Goal: Transaction & Acquisition: Download file/media

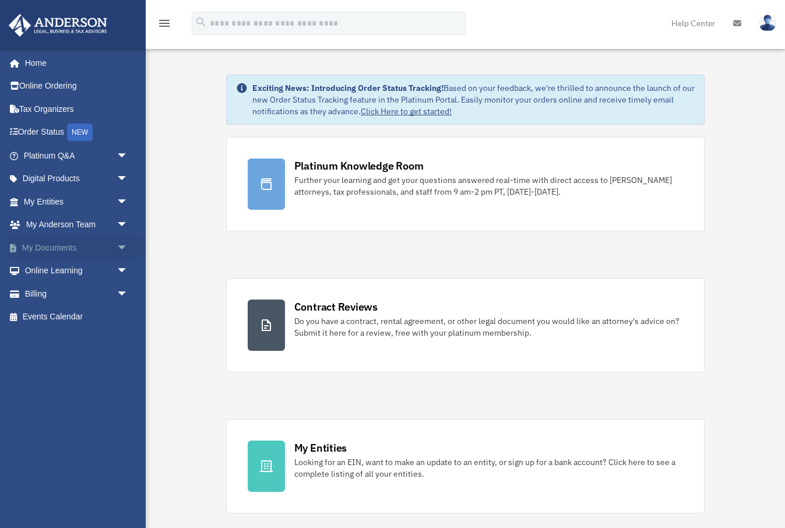
click at [117, 242] on span "arrow_drop_down" at bounding box center [128, 248] width 23 height 24
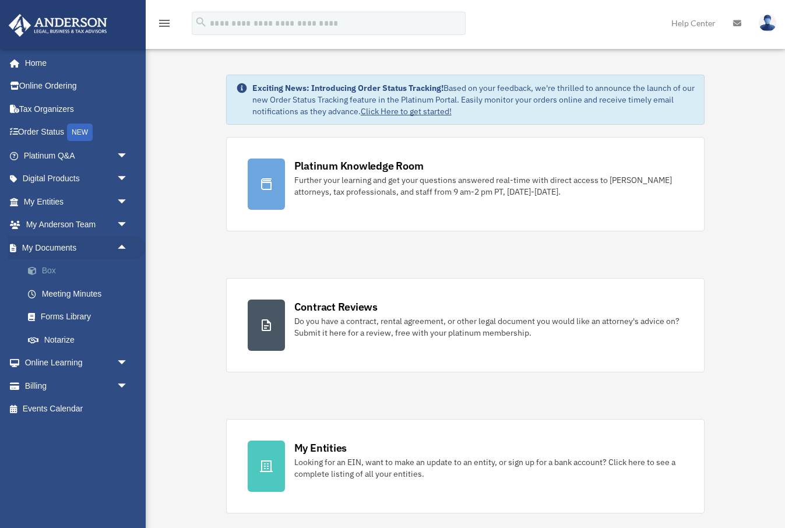
click at [47, 265] on link "Box" at bounding box center [80, 270] width 129 height 23
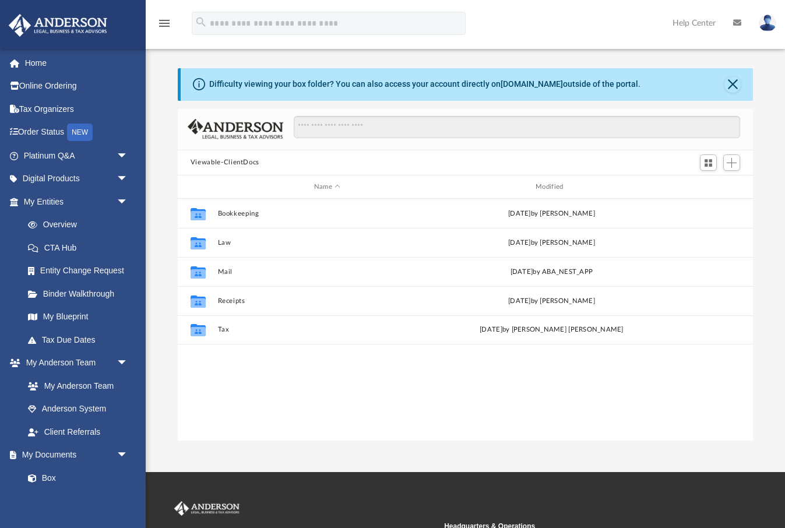
scroll to position [265, 576]
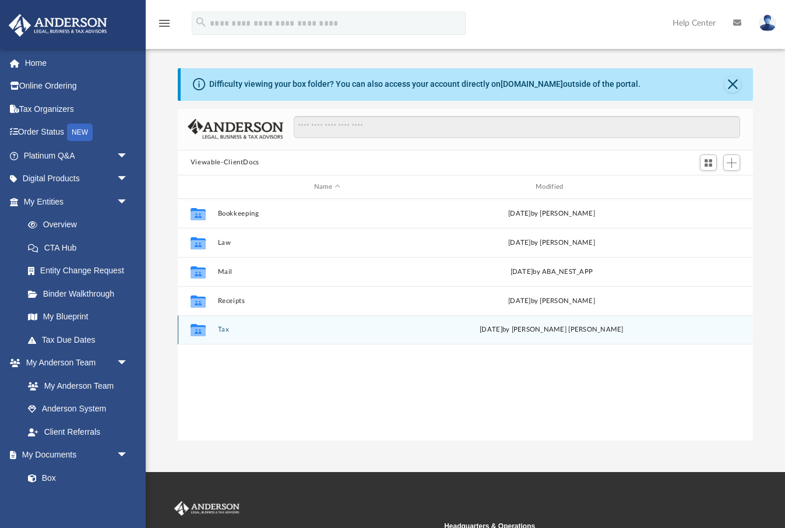
click at [223, 329] on button "Tax" at bounding box center [326, 330] width 219 height 8
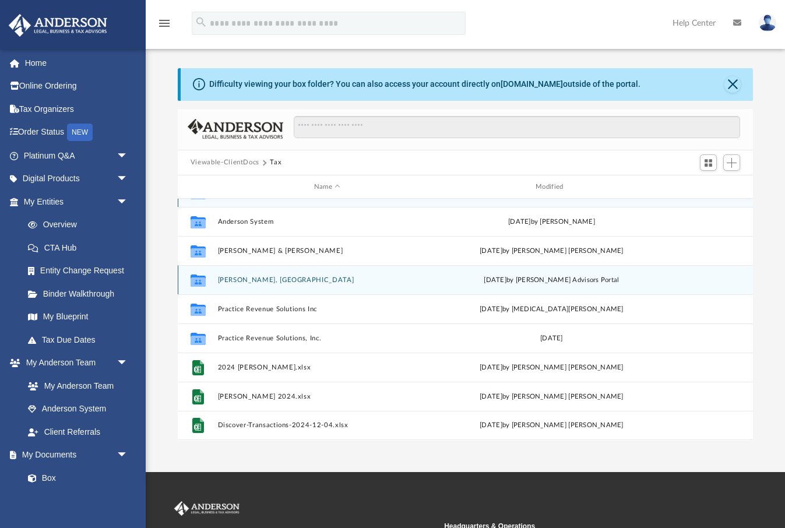
scroll to position [21, 0]
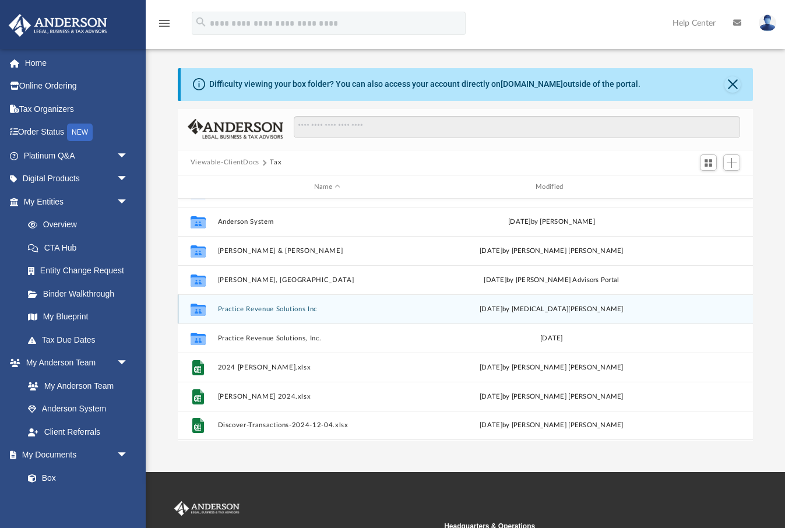
click at [282, 309] on button "Practice Revenue Solutions Inc" at bounding box center [326, 309] width 219 height 8
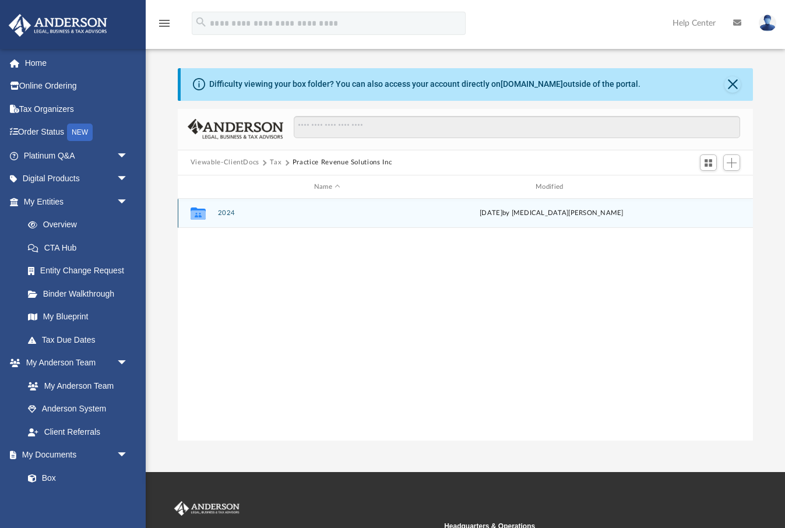
scroll to position [0, 0]
click at [228, 213] on button "2024" at bounding box center [326, 214] width 219 height 8
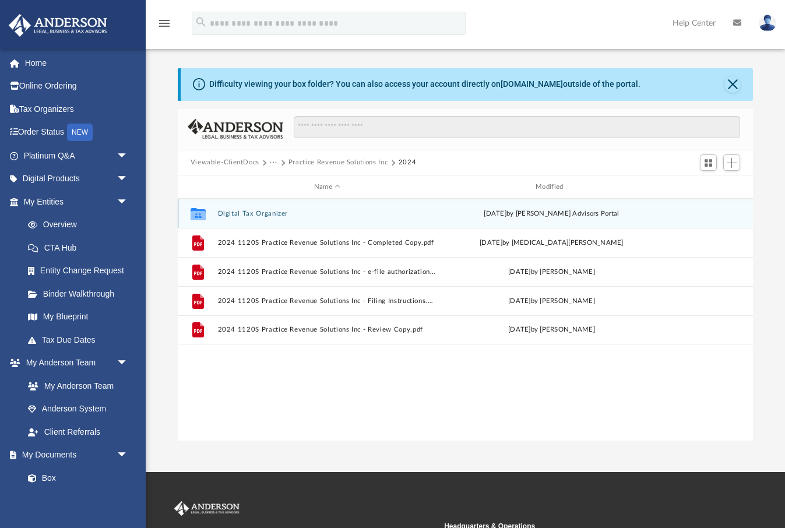
click at [248, 213] on button "Digital Tax Organizer" at bounding box center [326, 214] width 219 height 8
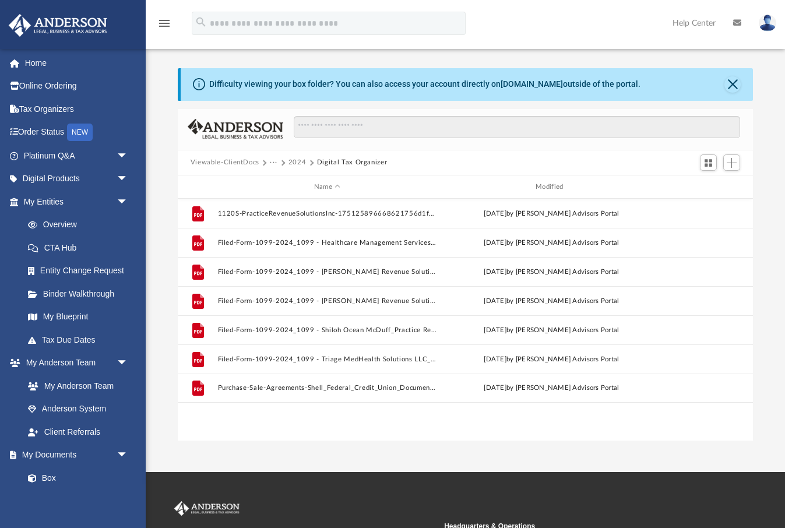
click at [299, 161] on button "2024" at bounding box center [298, 162] width 18 height 10
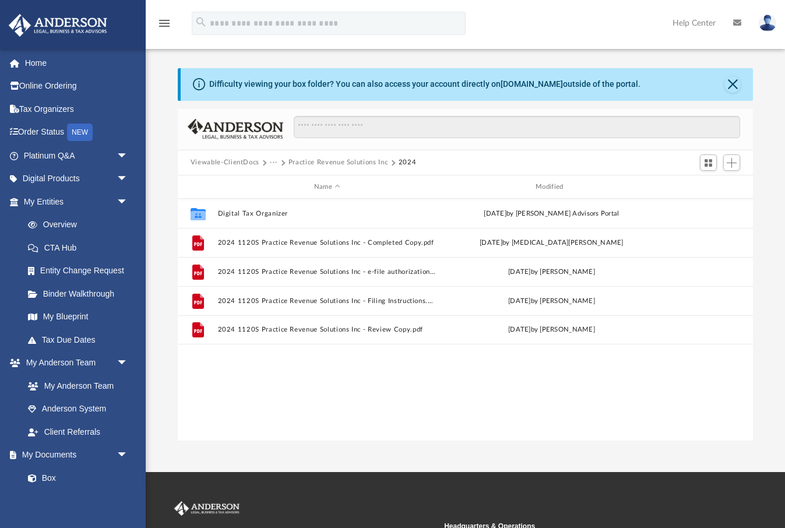
click at [247, 162] on button "Viewable-ClientDocs" at bounding box center [225, 162] width 69 height 10
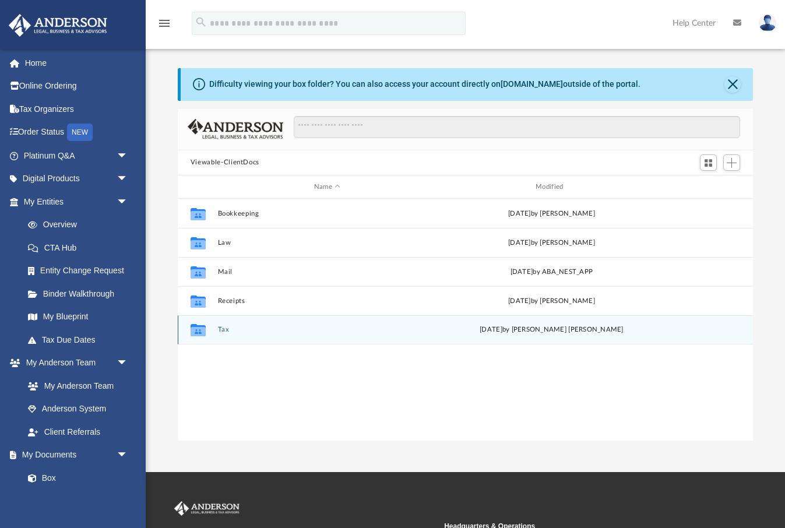
click at [226, 328] on button "Tax" at bounding box center [326, 330] width 219 height 8
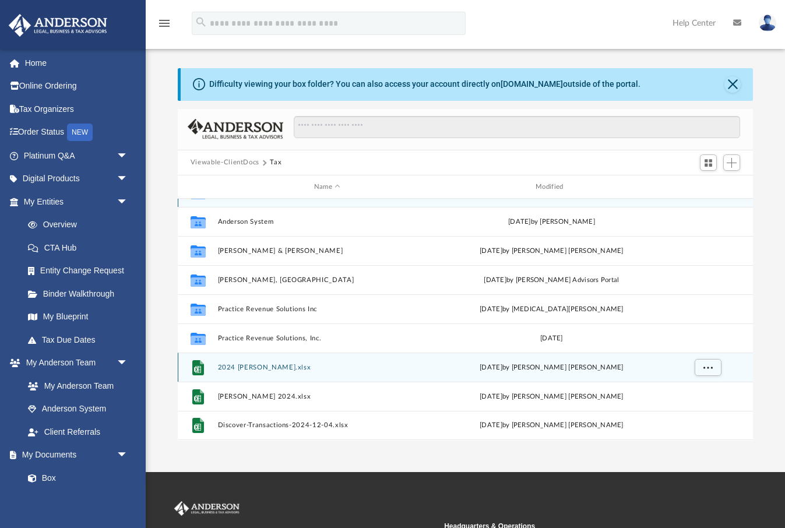
scroll to position [21, 0]
click at [244, 368] on button "2024 [PERSON_NAME].xlsx" at bounding box center [326, 368] width 219 height 8
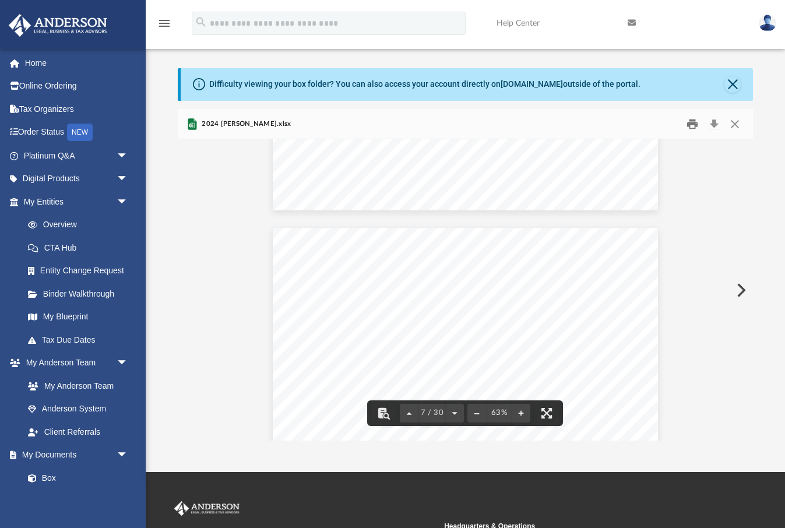
scroll to position [1752, 0]
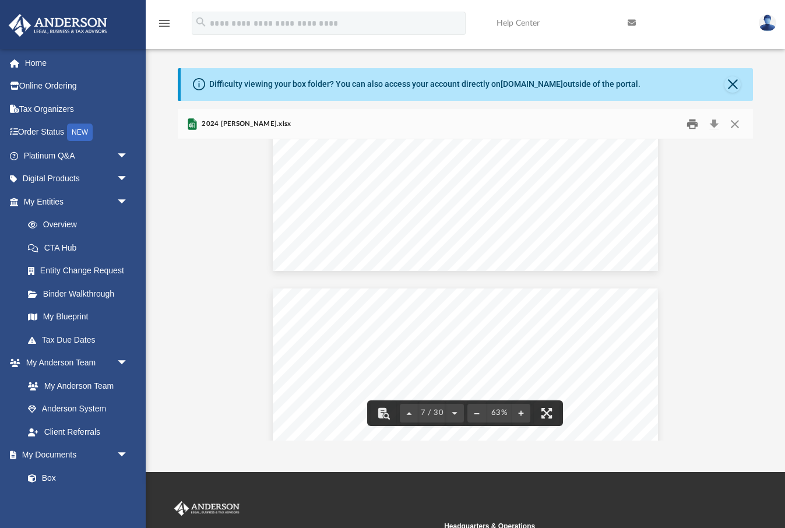
click at [695, 123] on button "Print" at bounding box center [692, 124] width 23 height 18
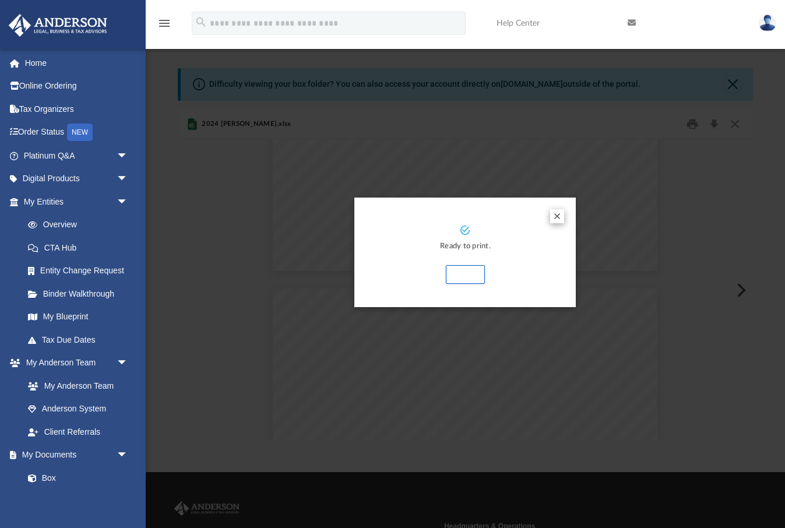
click at [558, 215] on button "Preview" at bounding box center [557, 216] width 14 height 14
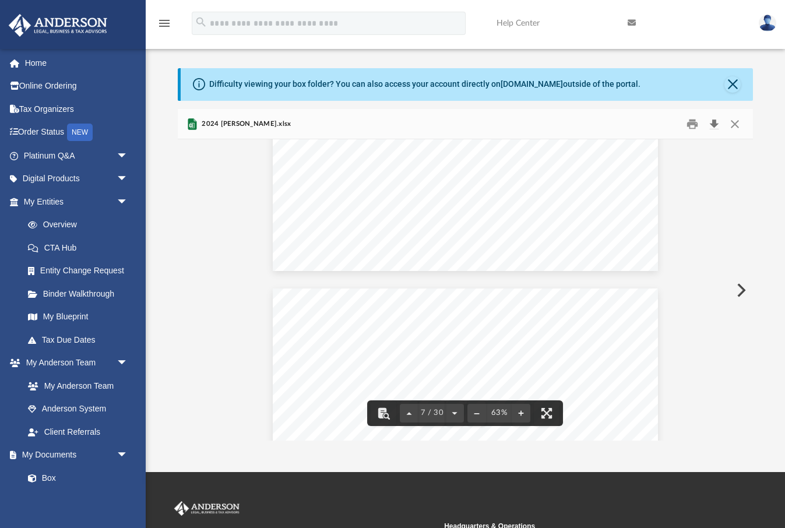
click at [719, 122] on button "Download" at bounding box center [714, 124] width 21 height 18
click at [733, 82] on button "Close" at bounding box center [733, 84] width 16 height 16
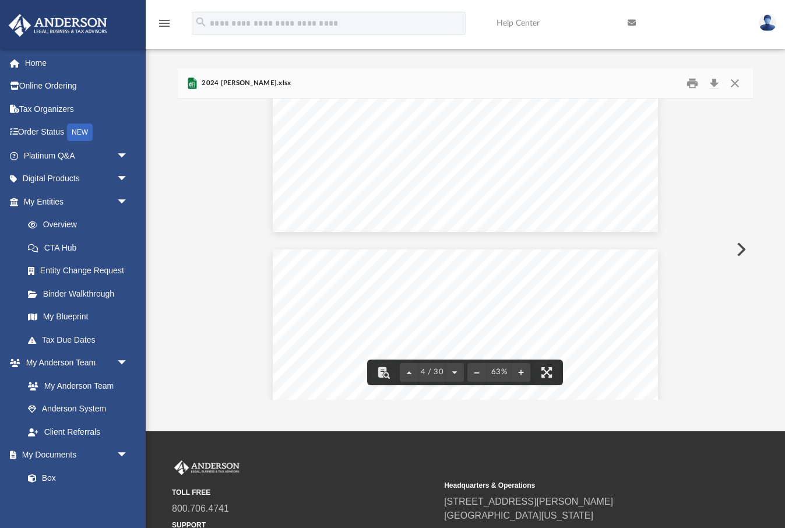
scroll to position [1035, 0]
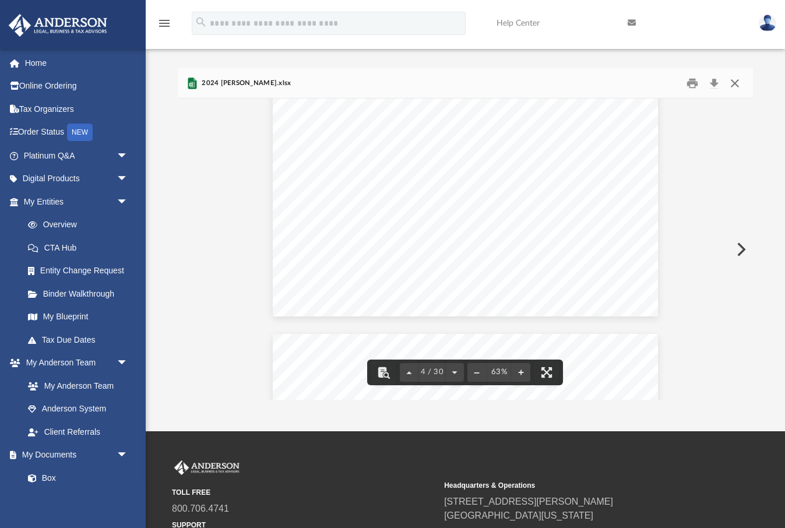
click at [733, 81] on button "Close" at bounding box center [735, 83] width 21 height 18
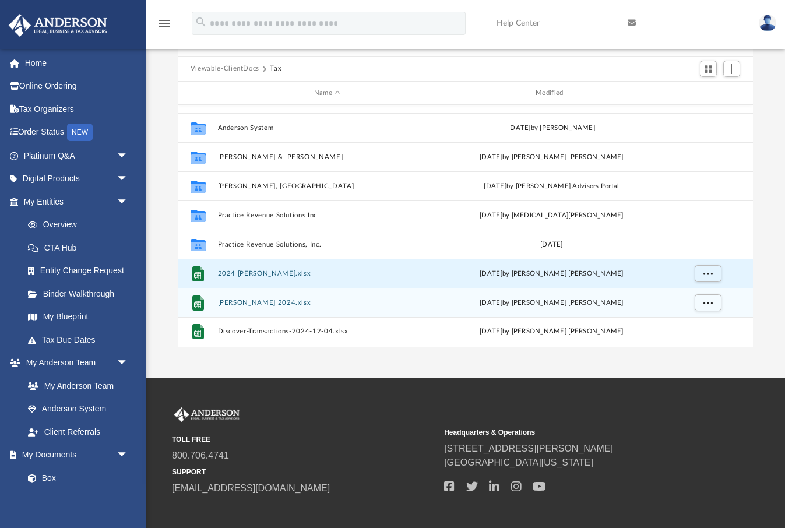
scroll to position [79, 0]
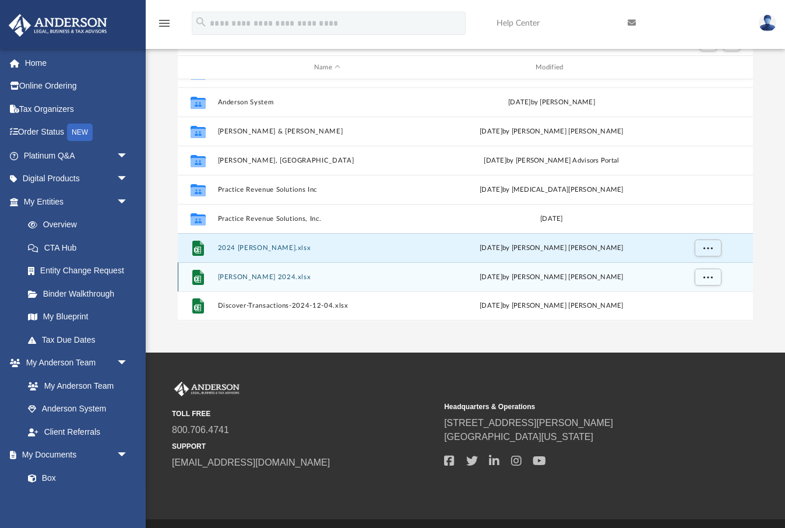
click at [259, 276] on button "[PERSON_NAME] 2024.xlsx" at bounding box center [326, 277] width 219 height 8
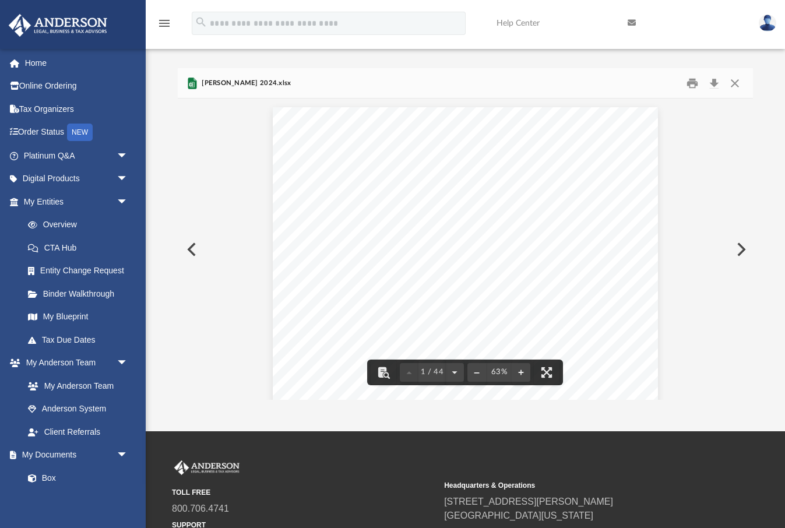
scroll to position [0, 0]
click at [732, 82] on button "Close" at bounding box center [735, 83] width 21 height 18
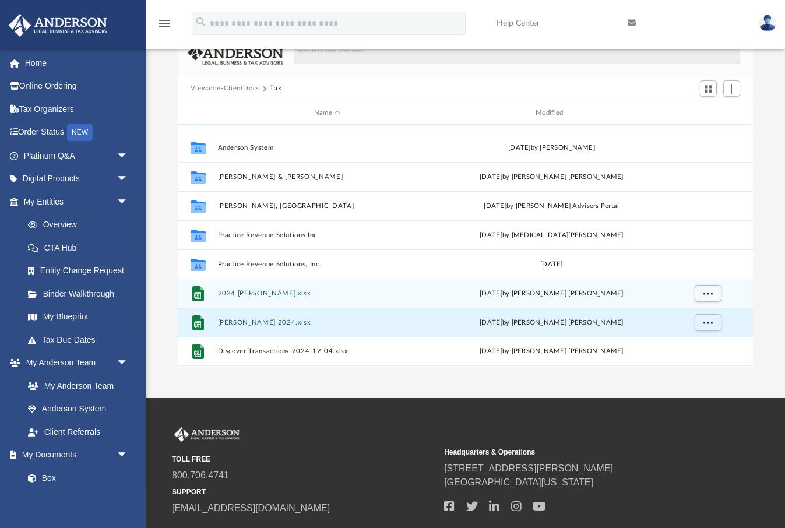
scroll to position [36, 0]
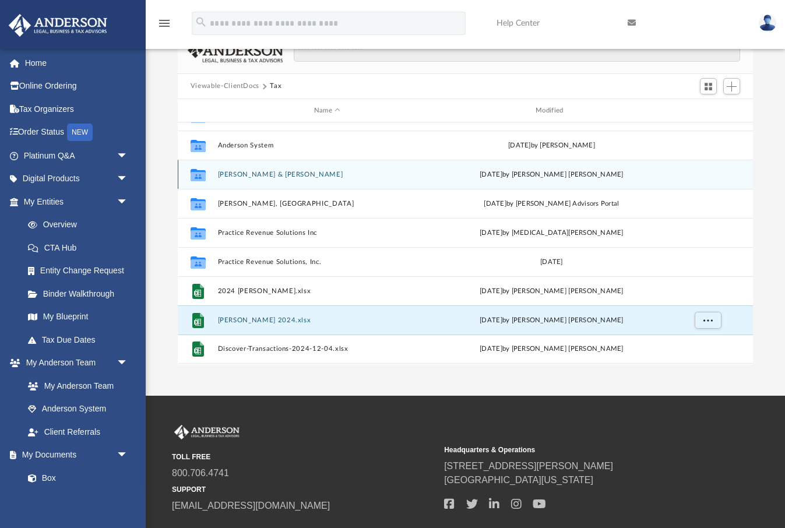
click at [257, 177] on button "[PERSON_NAME] & [PERSON_NAME]" at bounding box center [326, 175] width 219 height 8
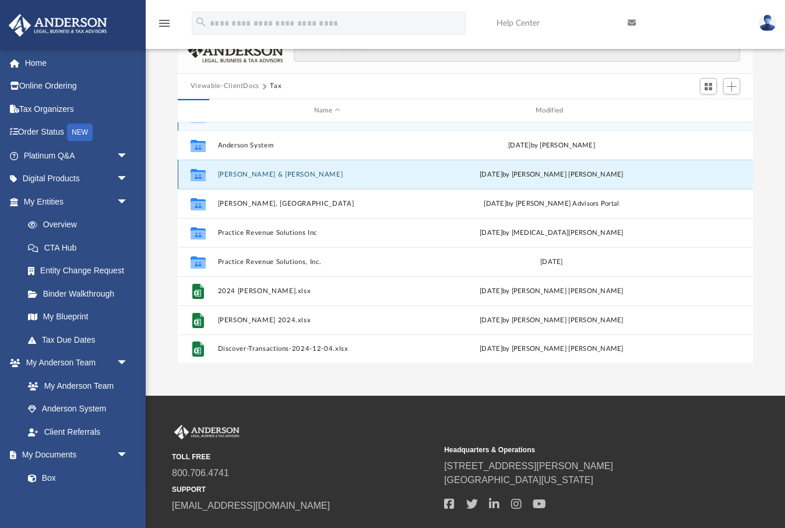
scroll to position [0, 0]
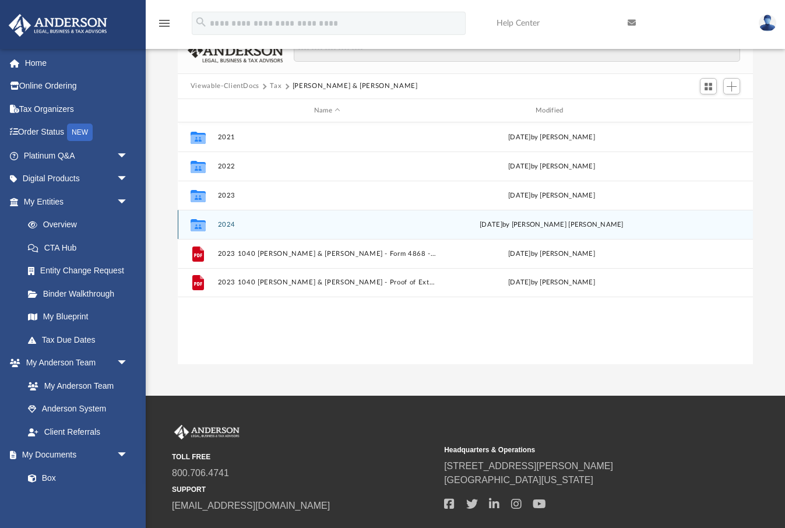
click at [226, 223] on button "2024" at bounding box center [326, 225] width 219 height 8
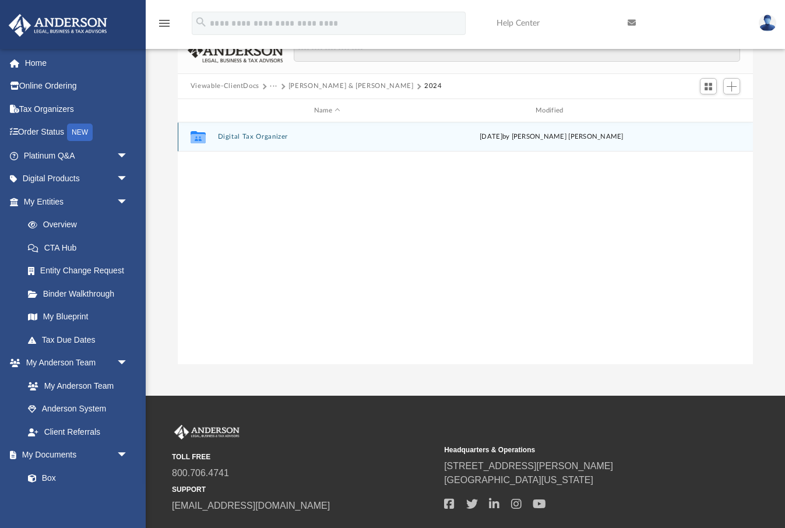
click at [244, 139] on button "Digital Tax Organizer" at bounding box center [326, 137] width 219 height 8
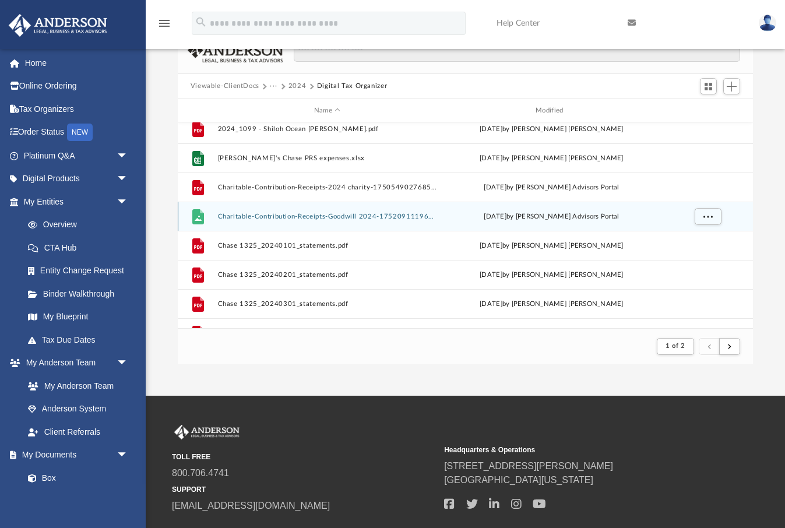
scroll to position [333, 0]
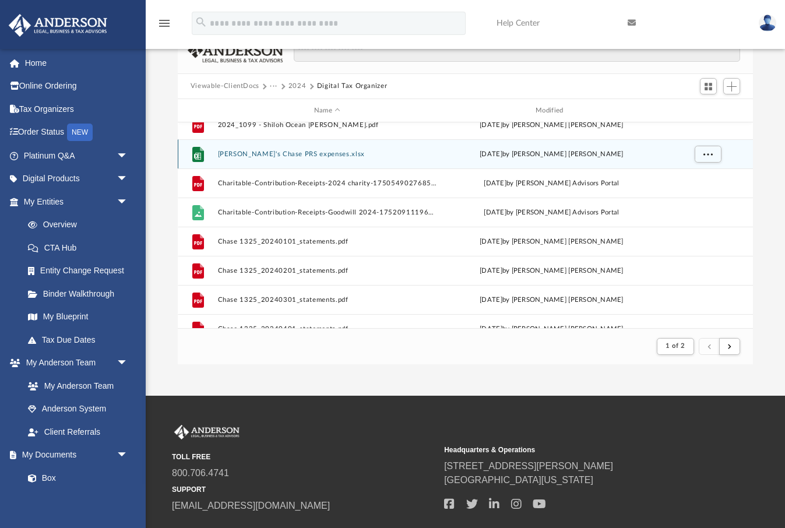
click at [262, 154] on button "[PERSON_NAME]'s Chase PRS expenses.xlsx" at bounding box center [326, 154] width 219 height 8
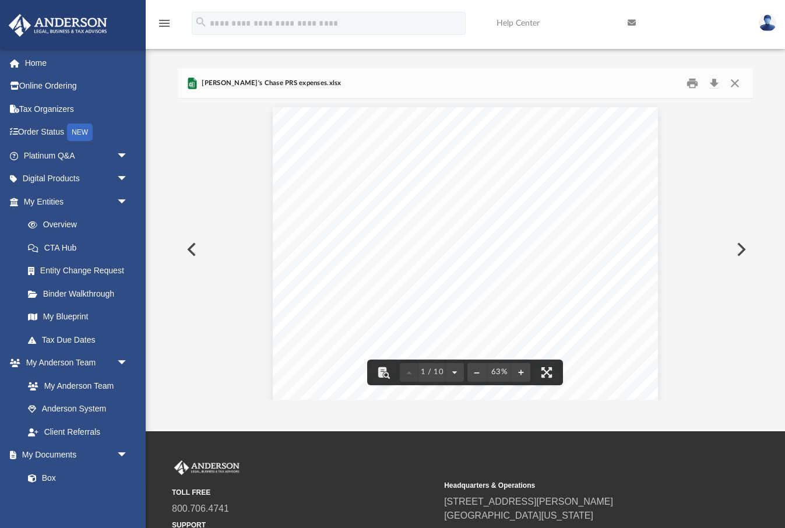
scroll to position [0, 0]
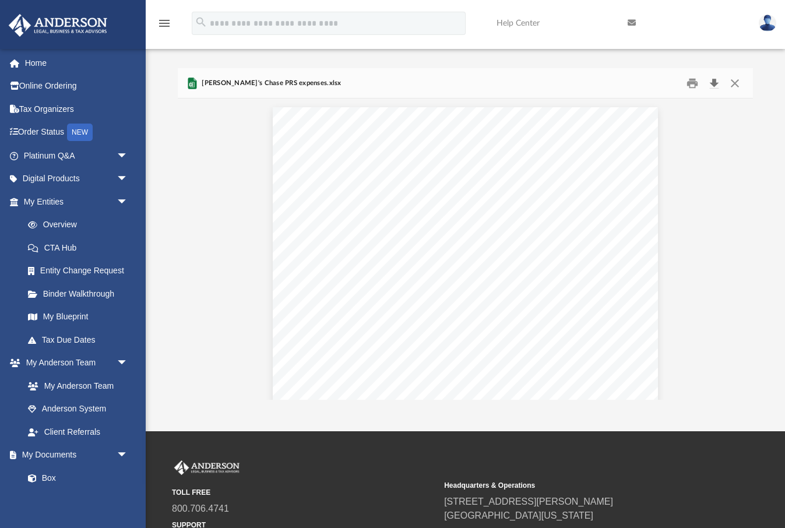
click at [715, 81] on button "Download" at bounding box center [714, 83] width 21 height 18
